Goal: Manage account settings

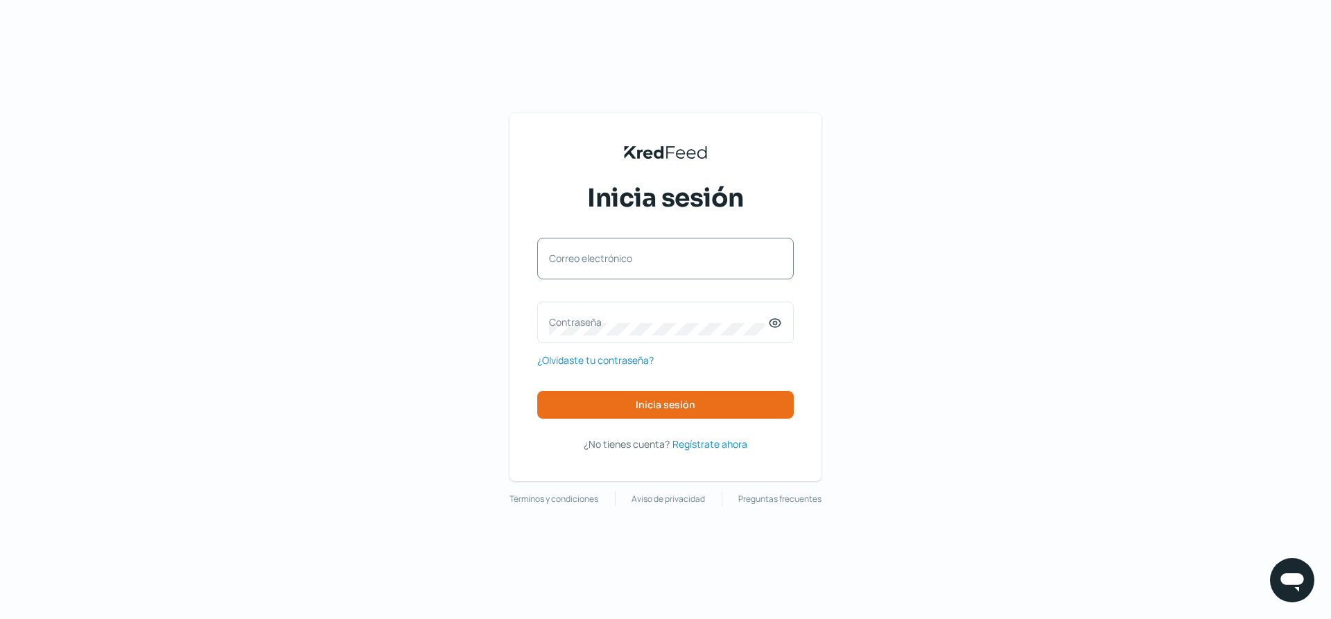
click at [656, 261] on label "Correo electrónico" at bounding box center [658, 258] width 219 height 13
click at [656, 261] on input "Correo electrónico" at bounding box center [665, 265] width 233 height 12
type input "[PERSON_NAME][EMAIL_ADDRESS][DOMAIN_NAME]"
drag, startPoint x: 659, startPoint y: 316, endPoint x: 721, endPoint y: 318, distance: 62.4
click at [661, 317] on label "Contraseña" at bounding box center [658, 321] width 219 height 13
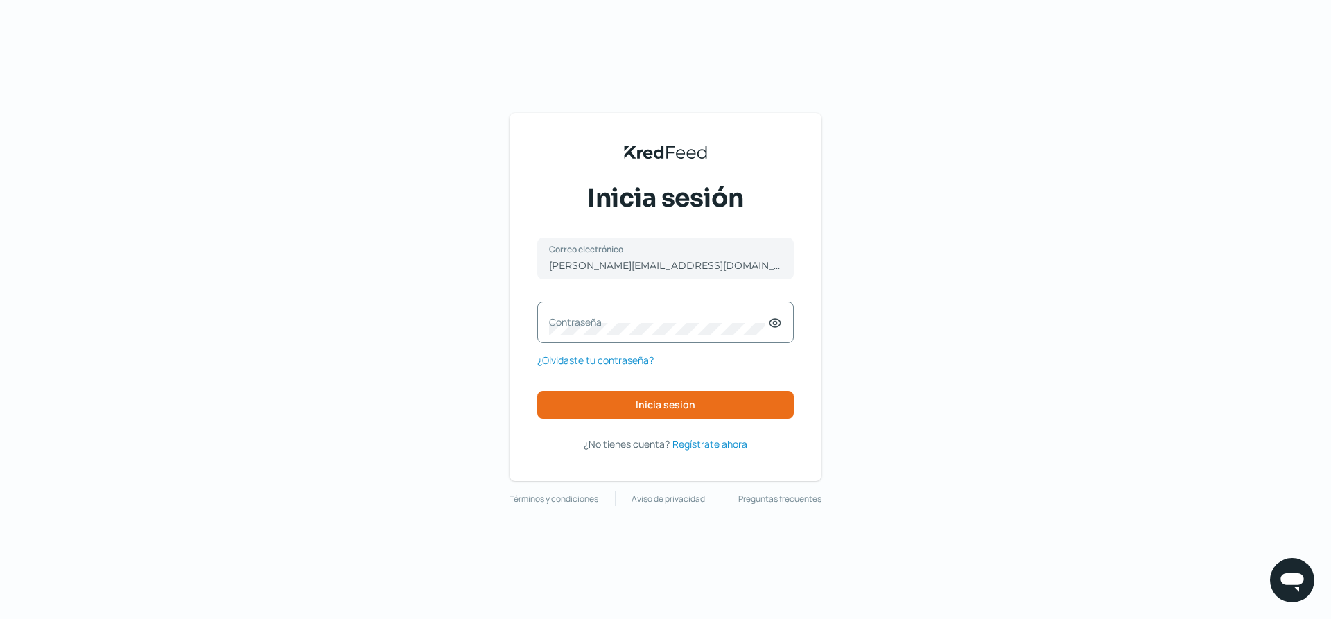
click at [772, 325] on icon at bounding box center [775, 323] width 14 height 14
click at [708, 326] on label "Contraseña" at bounding box center [658, 321] width 219 height 13
click at [703, 404] on button "Inicia sesión" at bounding box center [665, 405] width 256 height 28
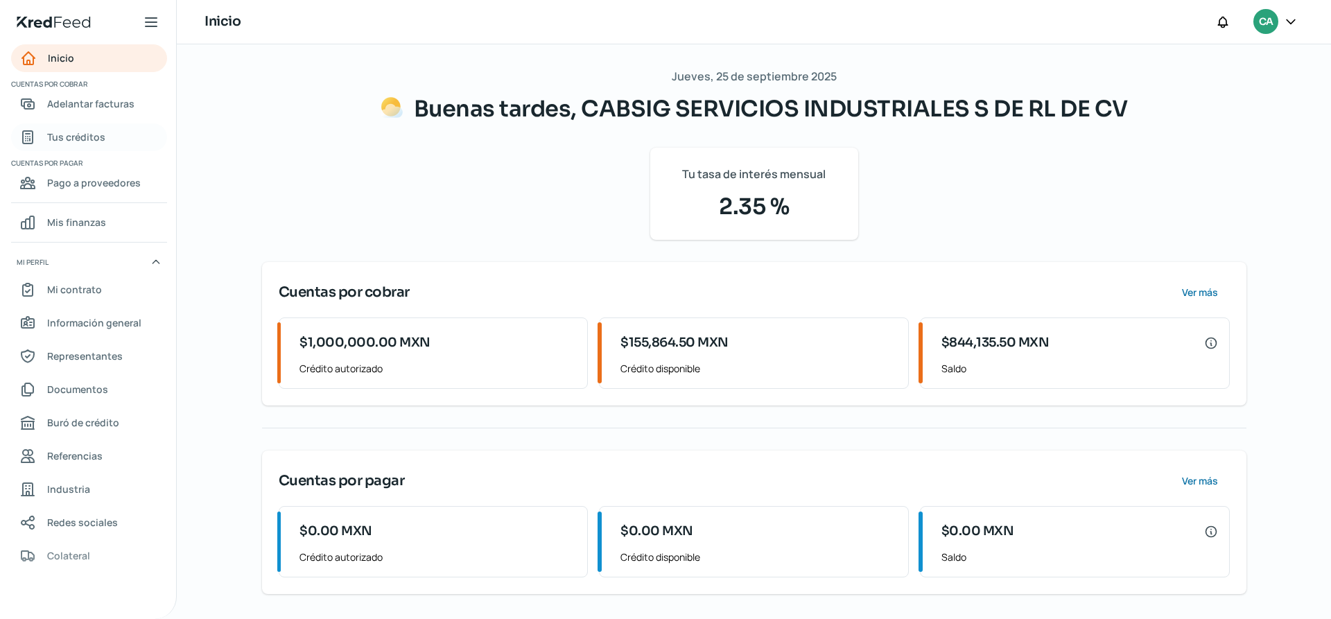
click at [44, 138] on div "Tus créditos" at bounding box center [62, 137] width 86 height 17
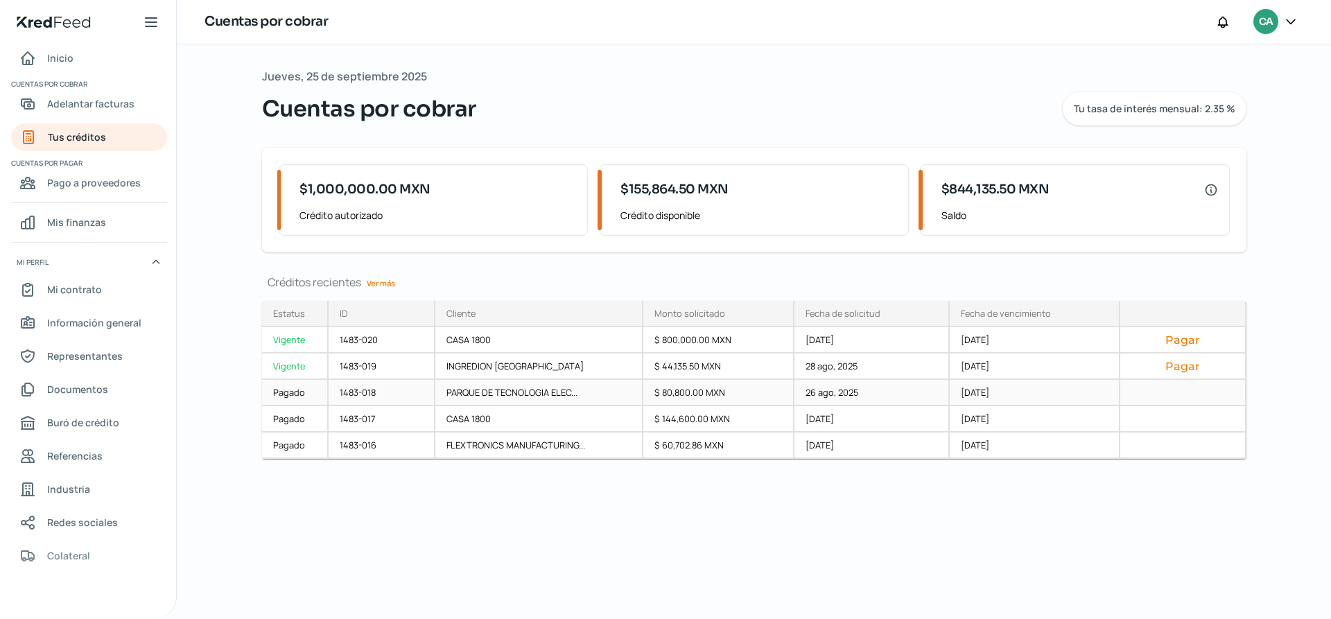
click at [482, 389] on div "PARQUE DE TECNOLOGIA ELEC..." at bounding box center [539, 393] width 208 height 26
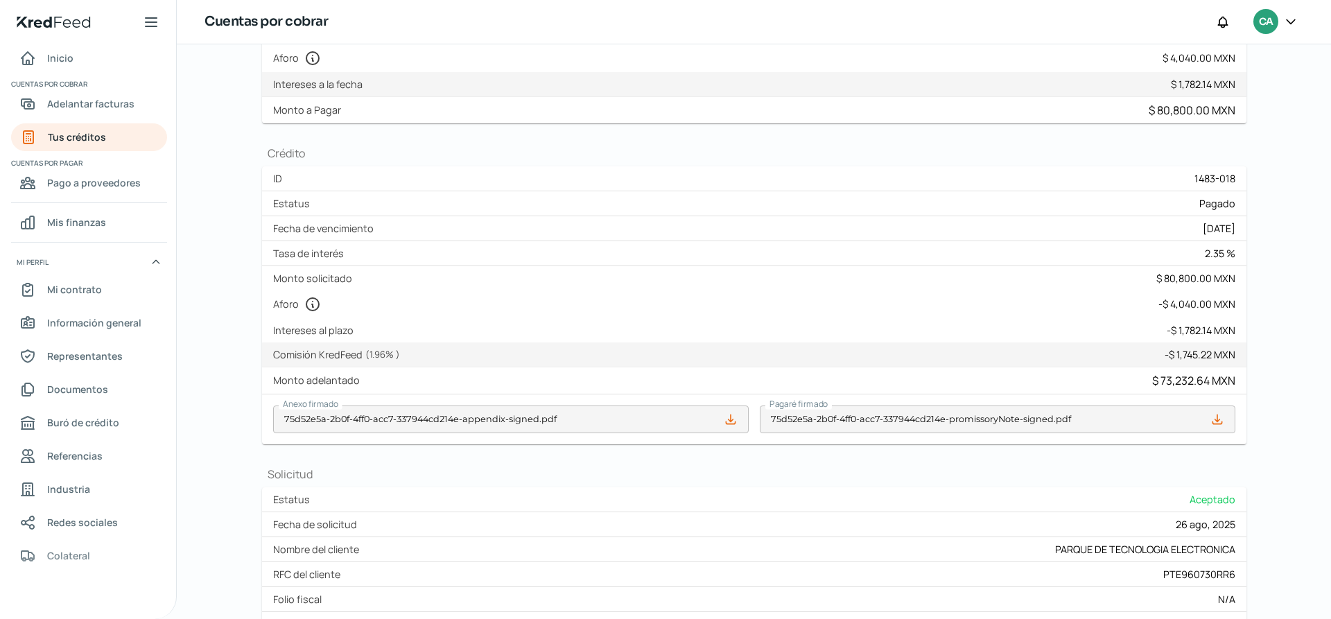
scroll to position [143, 0]
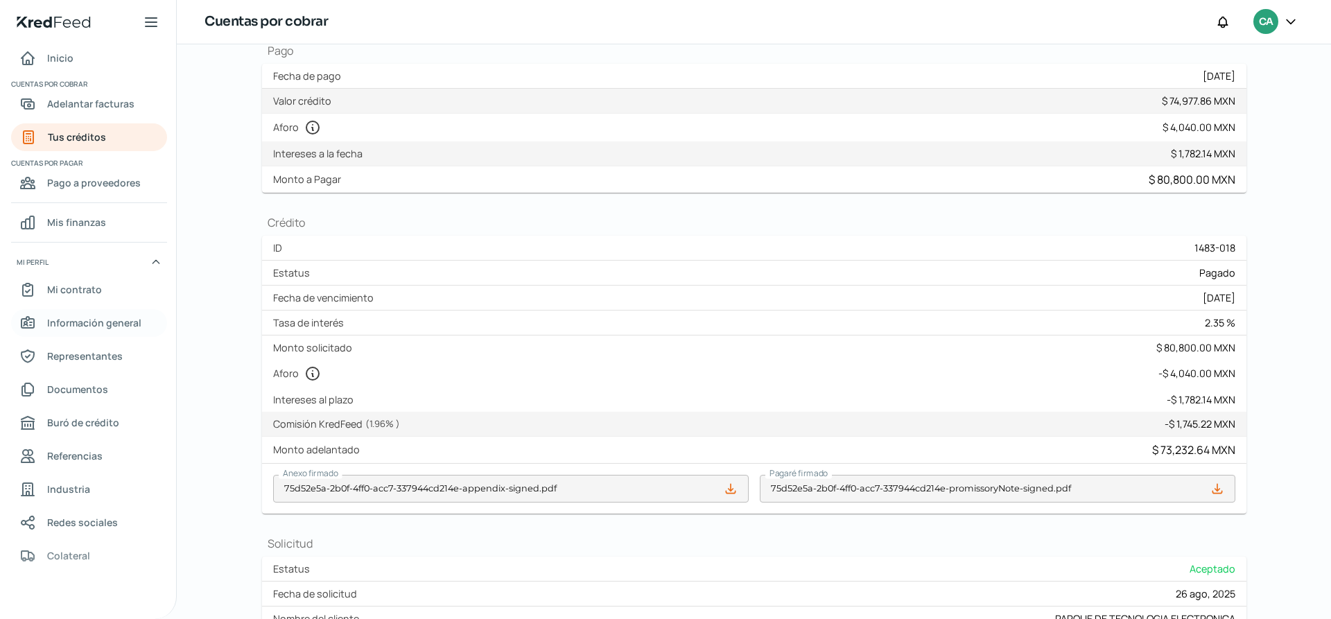
click at [97, 326] on span "Información general" at bounding box center [94, 322] width 94 height 17
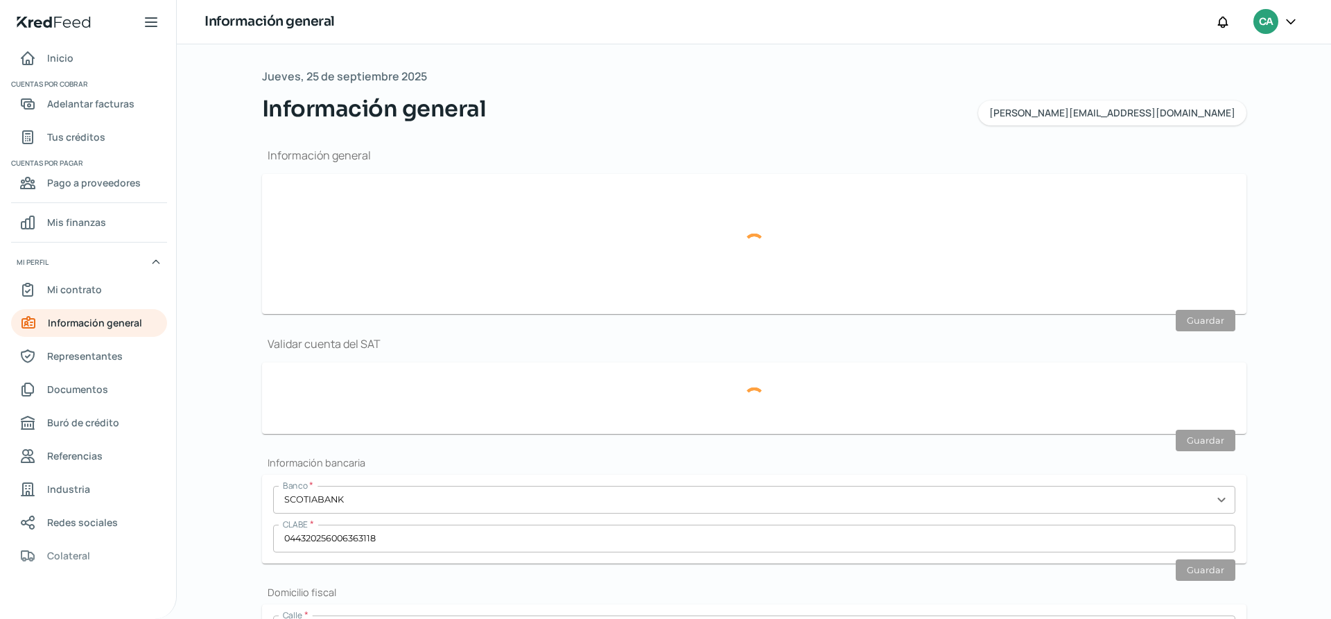
type input "[PERSON_NAME][EMAIL_ADDRESS][DOMAIN_NAME]"
type input "Personas morales del régimen general"
type input "CABSIG SERVICIOS INDUSTRIALES S DE RL DE CV"
type input "33 - 2635 - 9211"
type input "33 - 3508 - 7872"
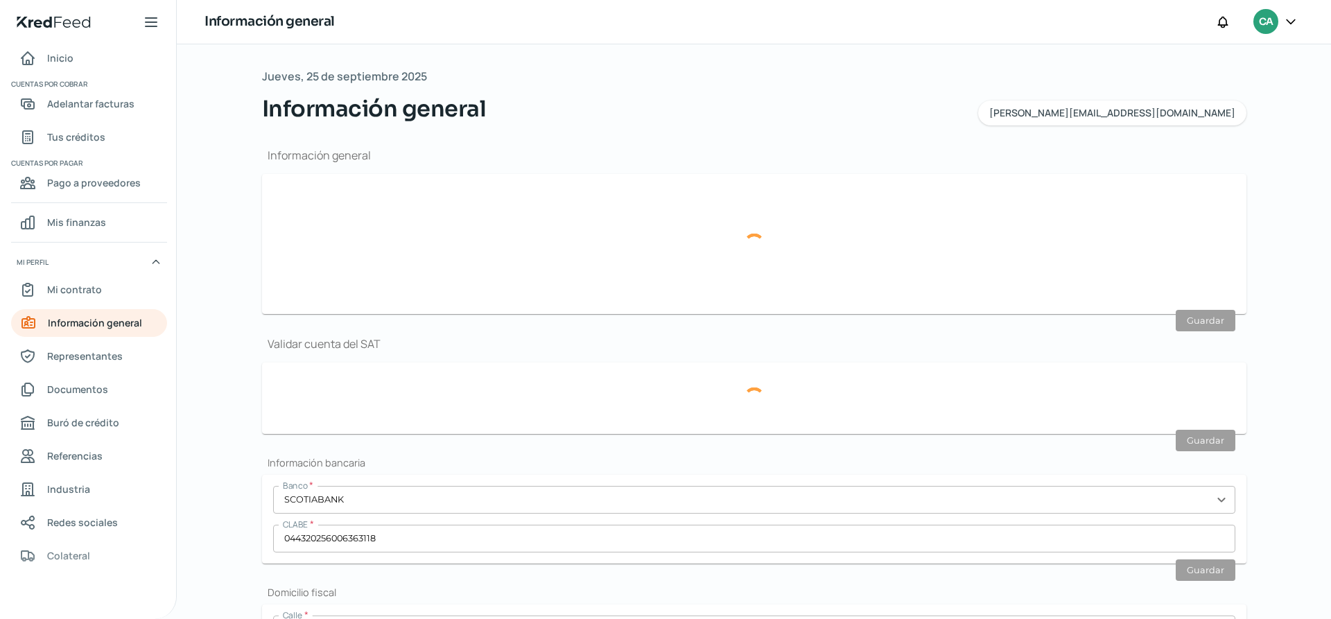
type input "CSI1908194B3"
type input "[PERSON_NAME]"
type input "1683"
type input "103"
type input "44260"
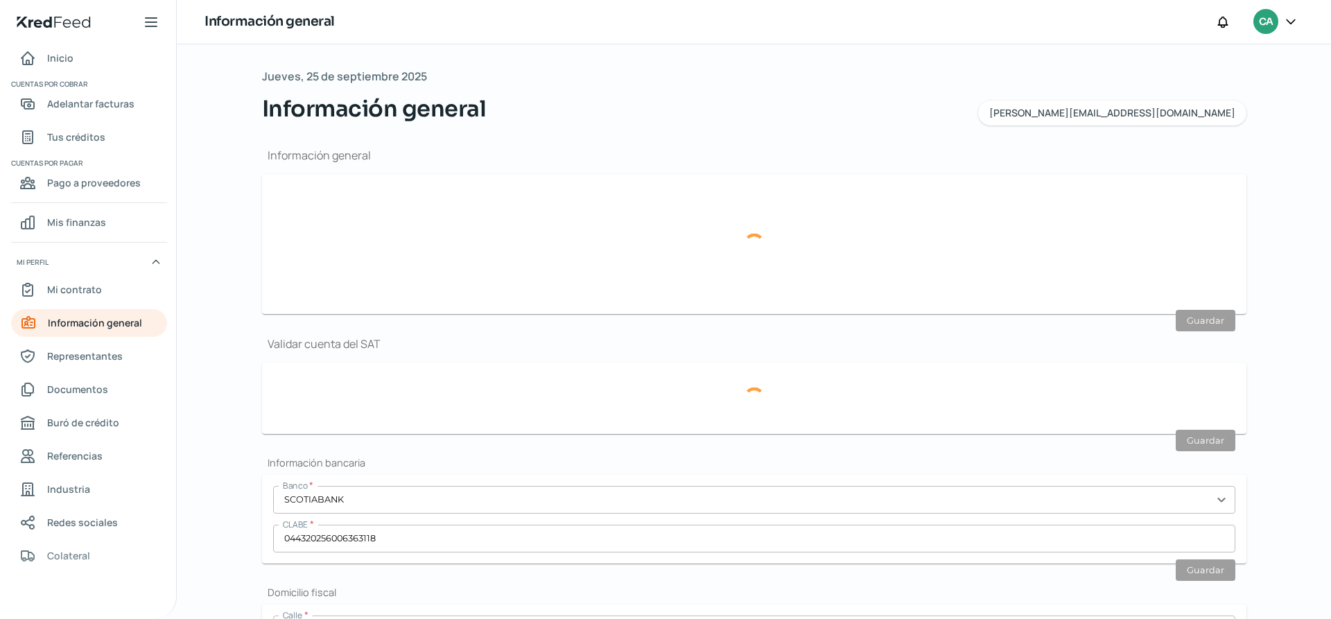
type input "[PERSON_NAME]"
type input "[GEOGRAPHIC_DATA]"
type input "Comprobante de domicilio Agosto.pdf"
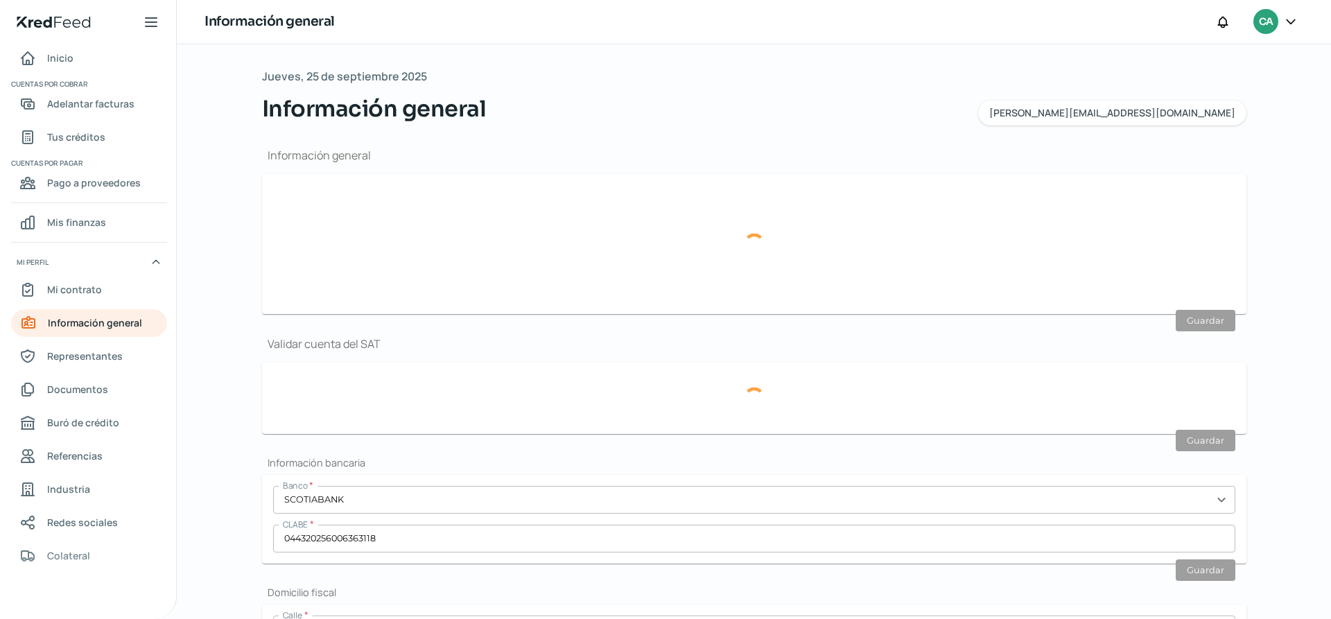
type input "5"
type input "0"
type input "Rentada"
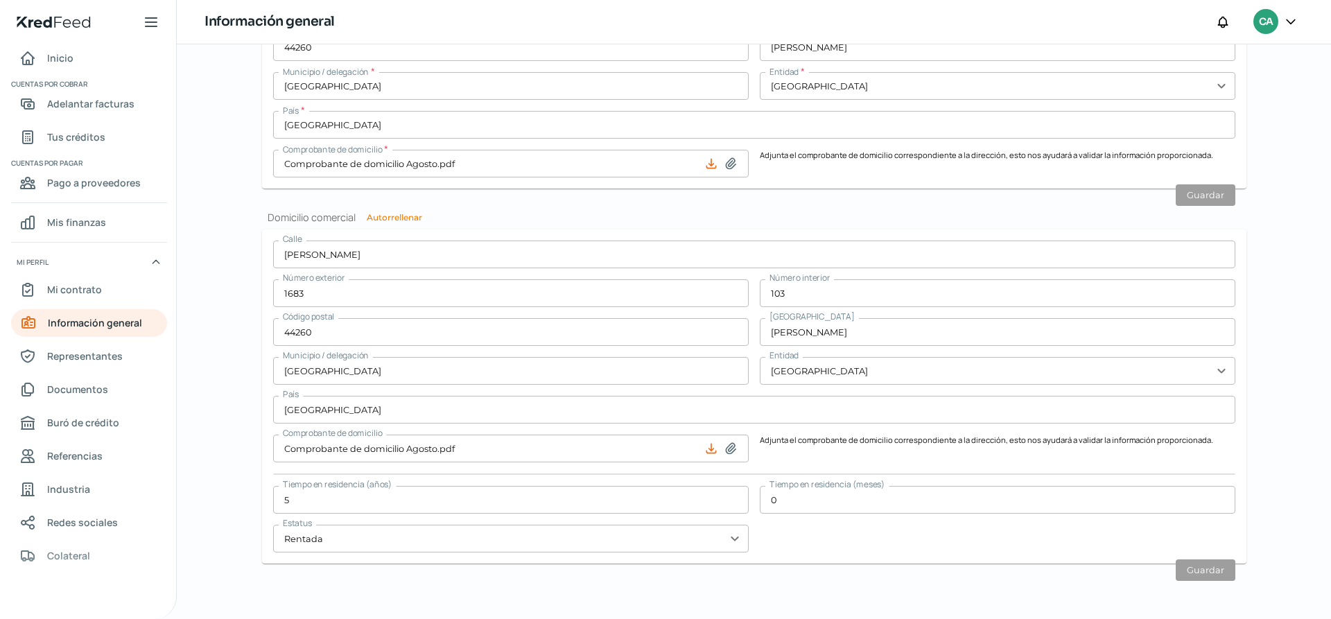
scroll to position [484, 0]
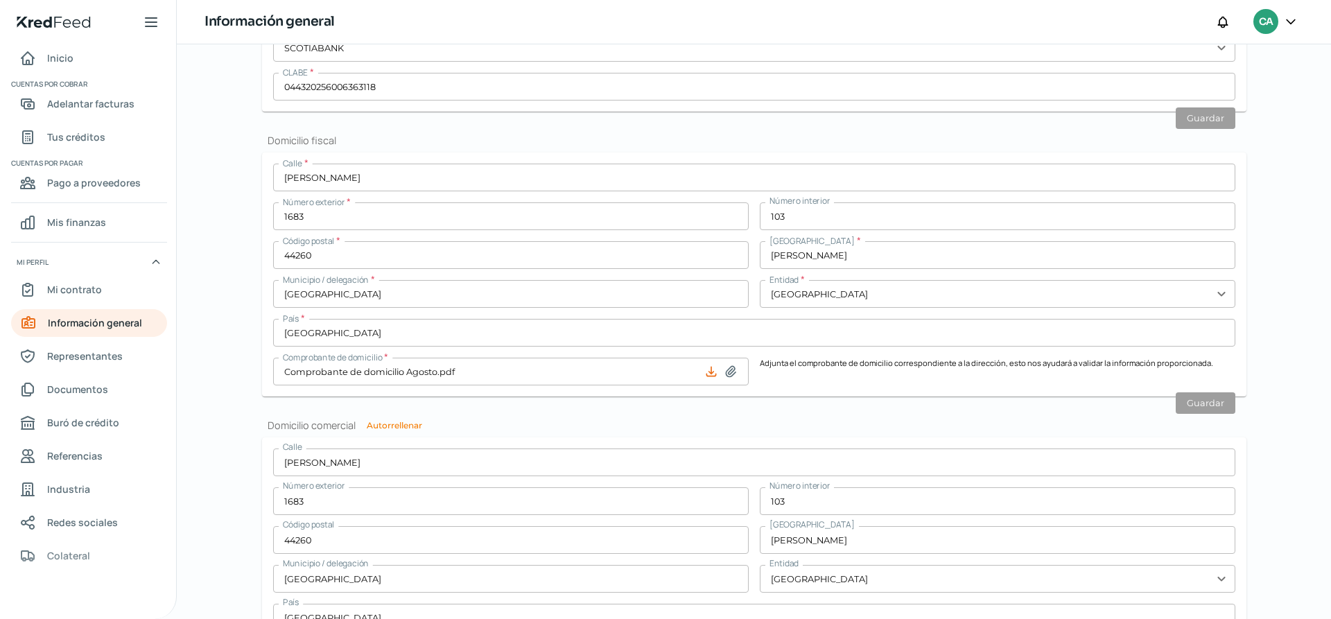
click at [1289, 24] on icon at bounding box center [1290, 22] width 14 height 14
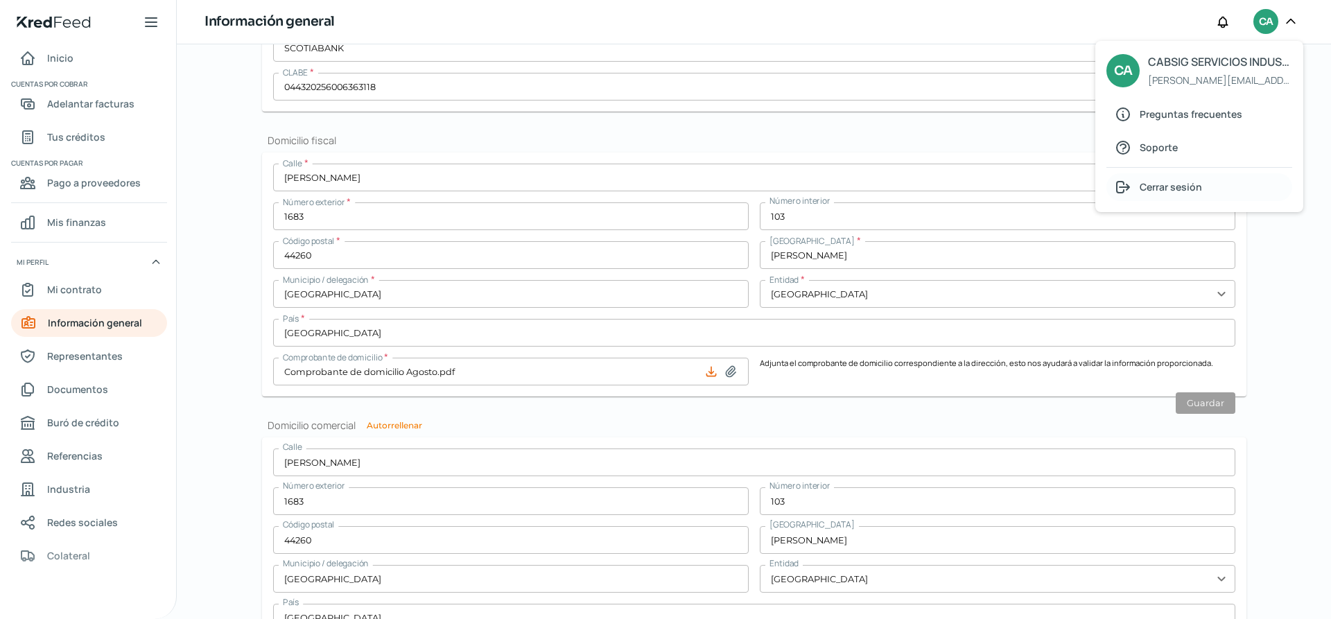
click at [1191, 195] on span "Cerrar sesión" at bounding box center [1170, 186] width 62 height 17
